Goal: Information Seeking & Learning: Understand process/instructions

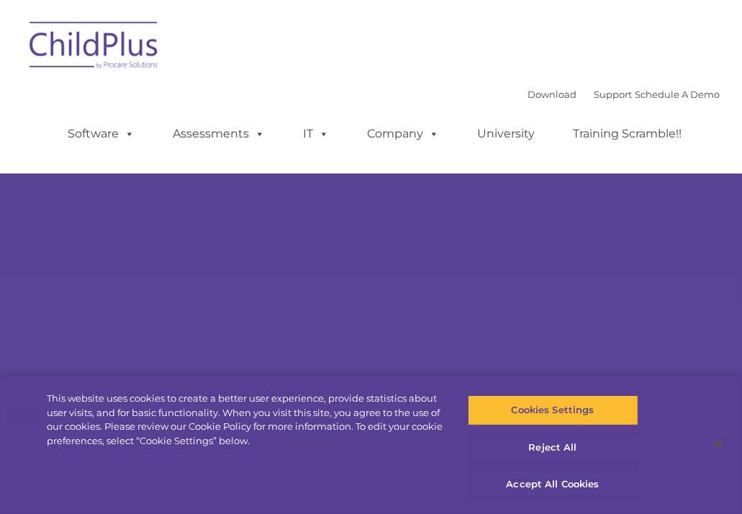
select select "MEDIUM"
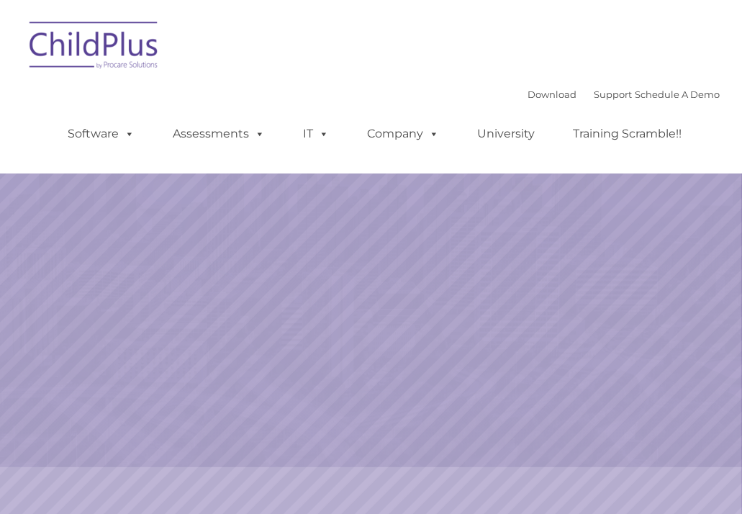
select select "MEDIUM"
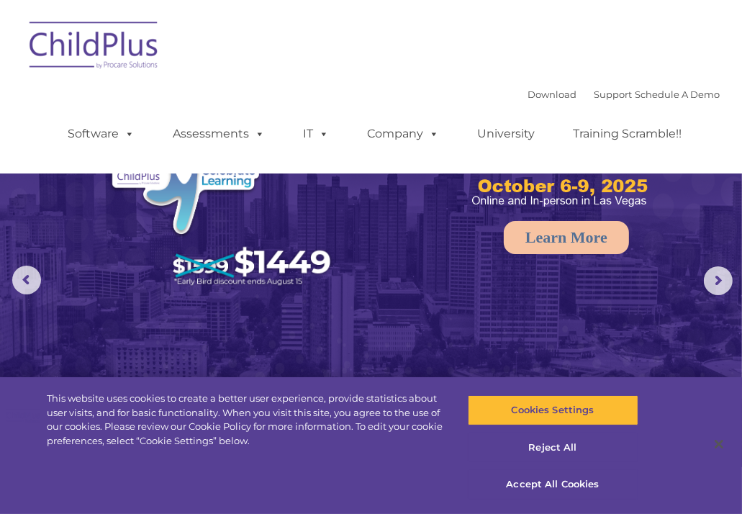
click at [35, 120] on div "Download Support | Schedule A Demo  MENU MENU Software ChildPlus: The original…" at bounding box center [371, 87] width 698 height 152
click at [29, 129] on div "Download Support | Schedule A Demo  MENU MENU Software ChildPlus: The original…" at bounding box center [371, 87] width 698 height 152
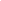
click at [0, 0] on html at bounding box center [0, 0] width 0 height 0
